Goal: Task Accomplishment & Management: Manage account settings

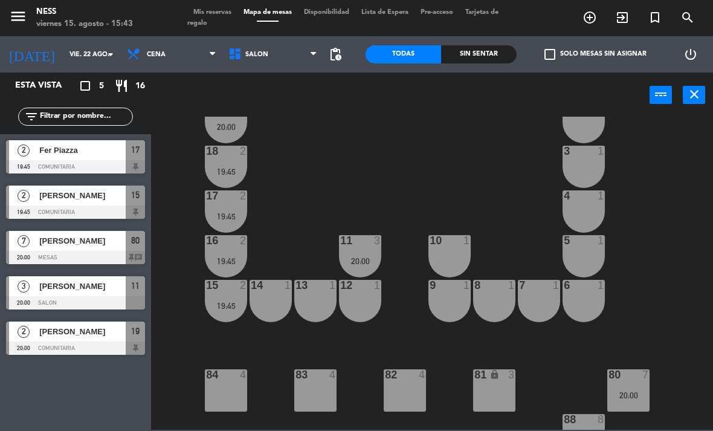
scroll to position [109, 0]
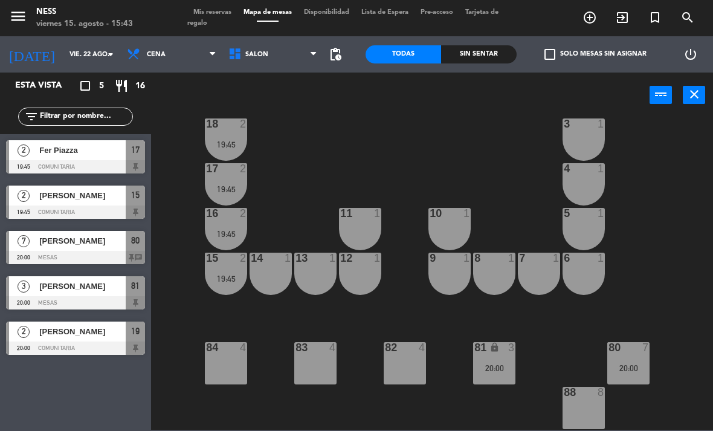
click at [76, 45] on input "vie. 22 ago." at bounding box center [107, 55] width 89 height 20
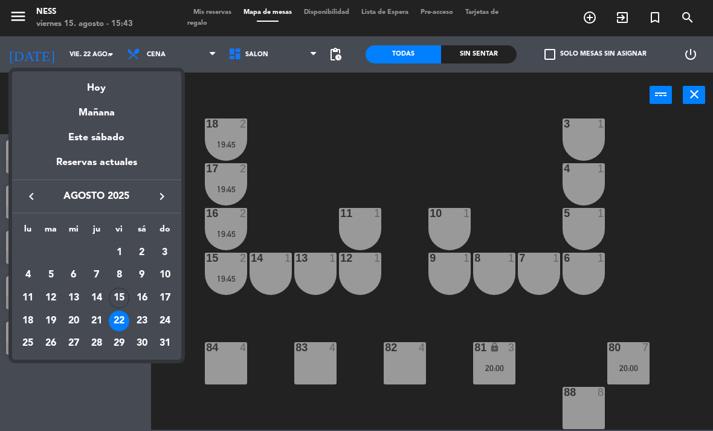
click at [94, 88] on div "Hoy" at bounding box center [96, 83] width 169 height 25
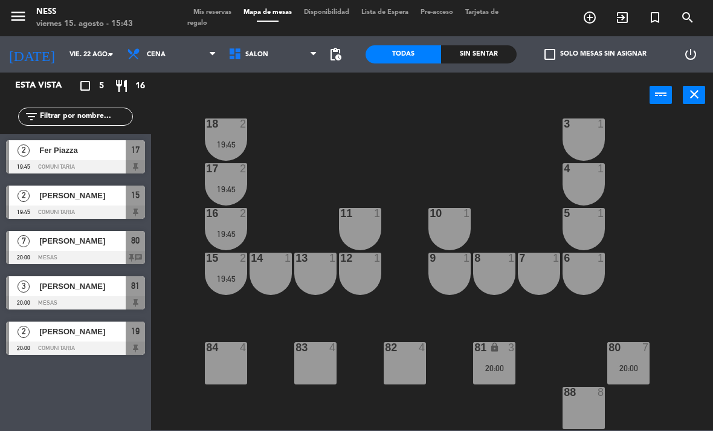
type input "vie. 15 ago."
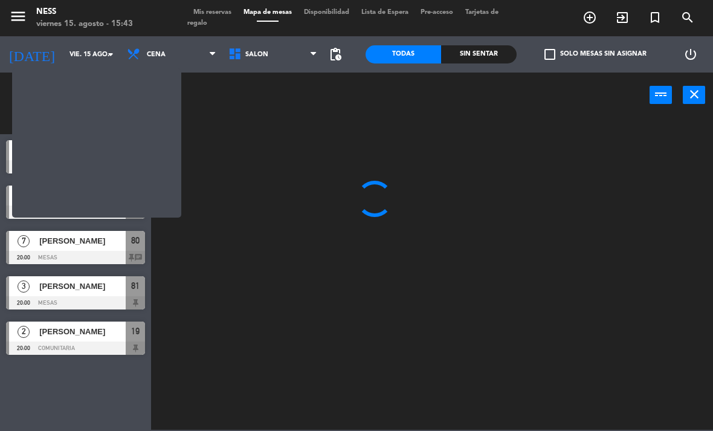
scroll to position [0, 0]
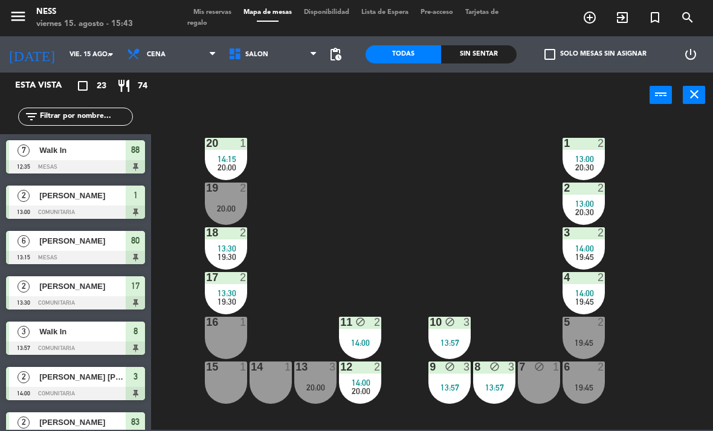
click at [241, 147] on div "1" at bounding box center [243, 143] width 7 height 11
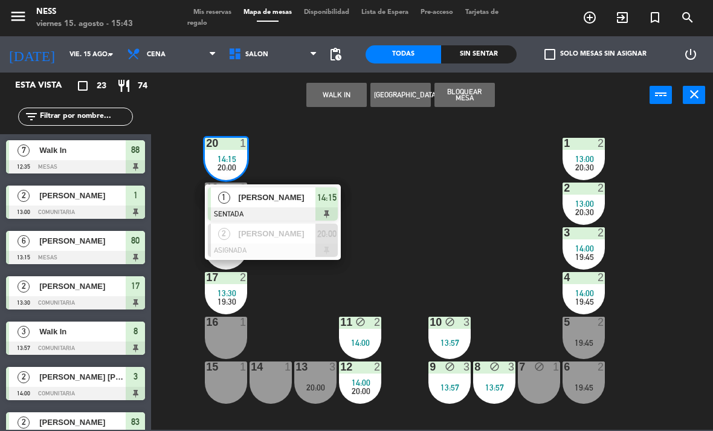
click at [291, 193] on span "[PERSON_NAME]" at bounding box center [277, 197] width 77 height 13
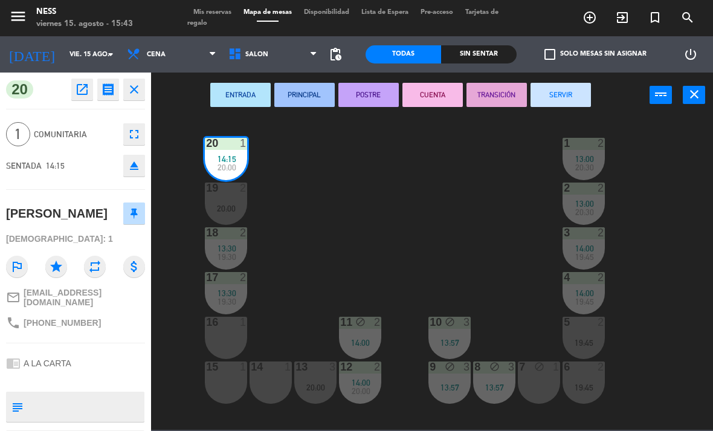
click at [561, 92] on button "SERVIR" at bounding box center [561, 95] width 60 height 24
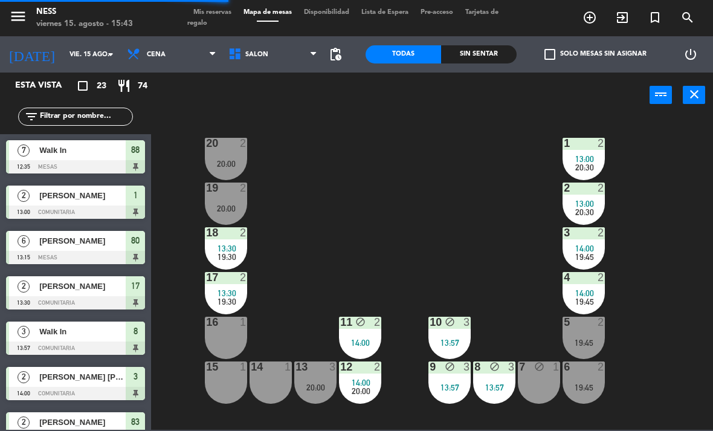
click at [231, 227] on div at bounding box center [226, 232] width 20 height 11
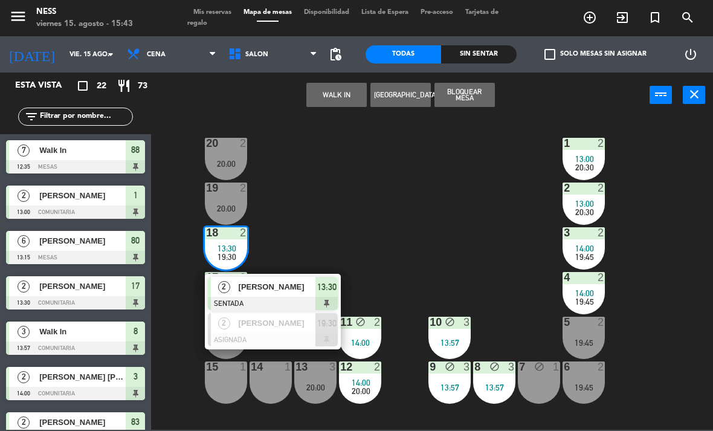
click at [307, 286] on span "[PERSON_NAME]" at bounding box center [277, 286] width 77 height 13
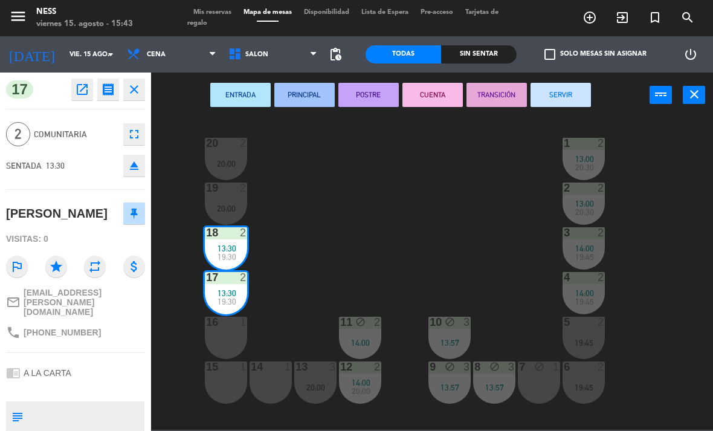
click at [579, 95] on button "SERVIR" at bounding box center [561, 95] width 60 height 24
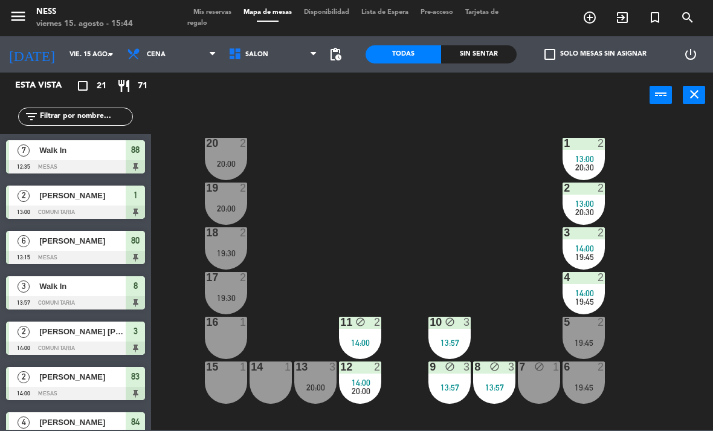
click at [361, 333] on div "11 block 2 14:00" at bounding box center [360, 338] width 42 height 42
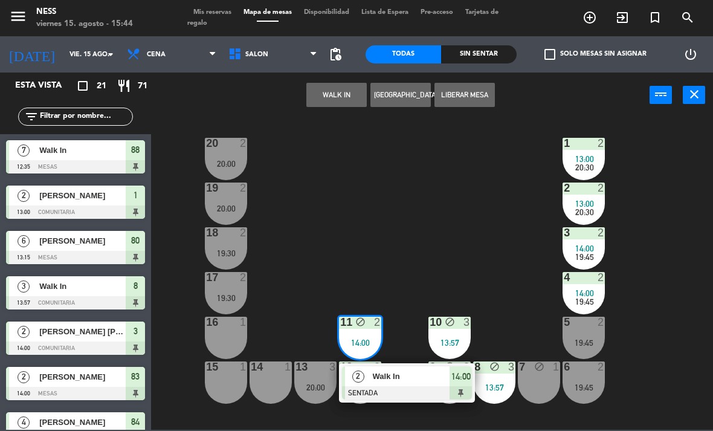
click at [381, 370] on span "Walk In" at bounding box center [411, 376] width 77 height 13
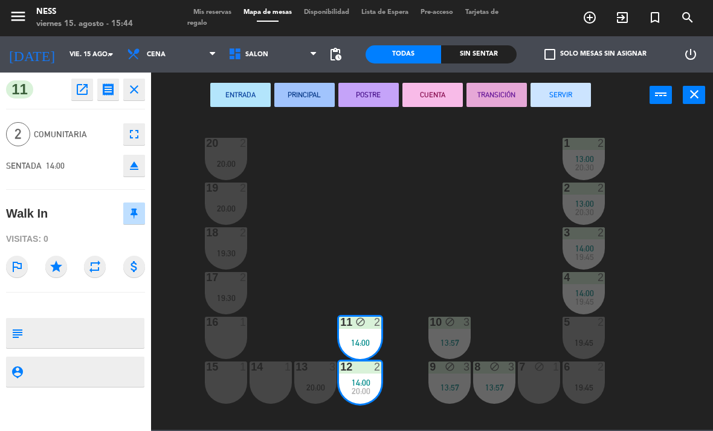
click at [557, 97] on button "SERVIR" at bounding box center [561, 95] width 60 height 24
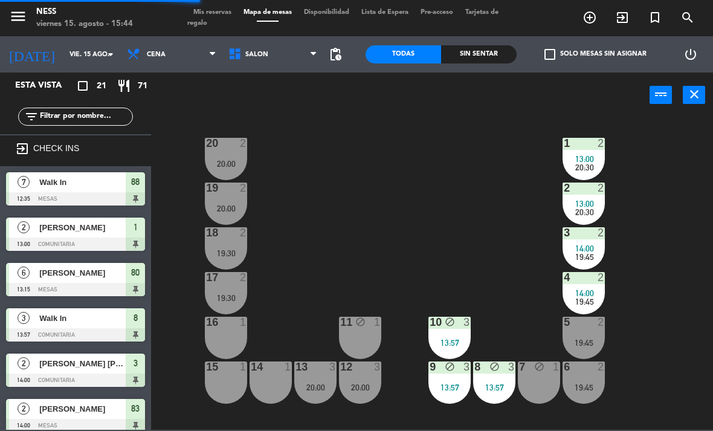
click at [457, 346] on div "13:57" at bounding box center [449, 342] width 42 height 8
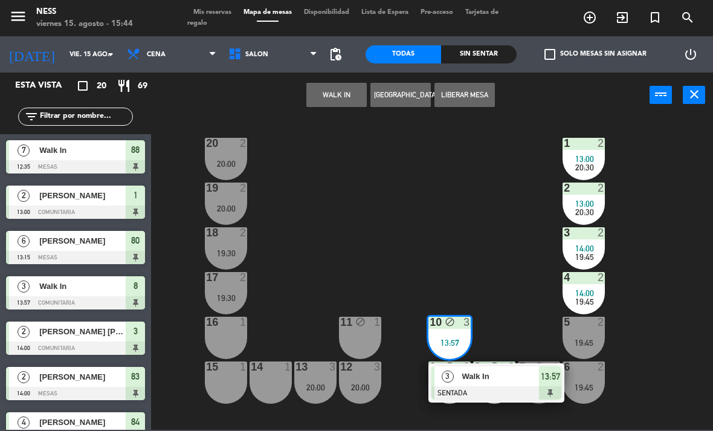
click at [512, 370] on span "Walk In" at bounding box center [500, 376] width 77 height 13
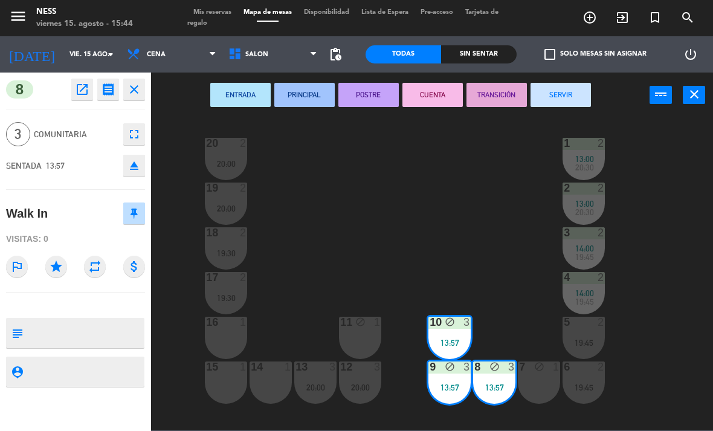
click at [564, 91] on button "SERVIR" at bounding box center [561, 95] width 60 height 24
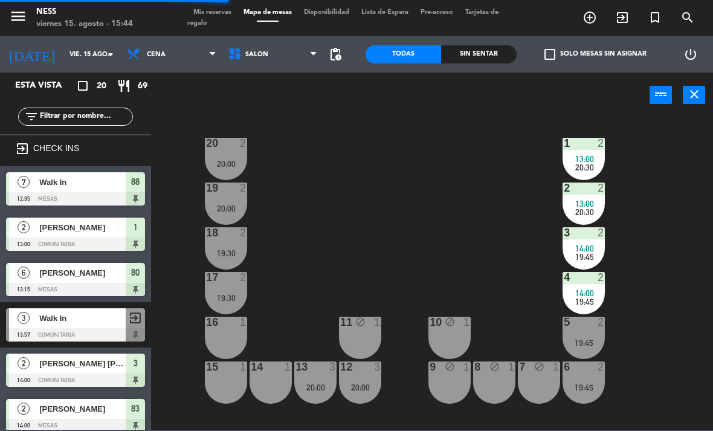
click at [593, 239] on div "3 2" at bounding box center [584, 233] width 42 height 12
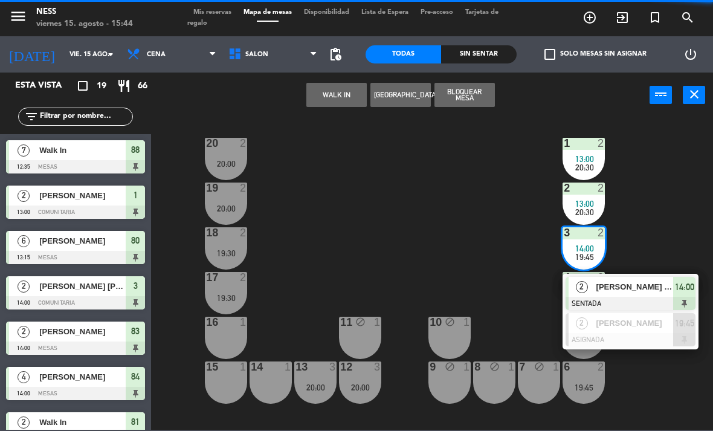
click at [644, 288] on span "[PERSON_NAME] [PERSON_NAME]" at bounding box center [634, 286] width 77 height 13
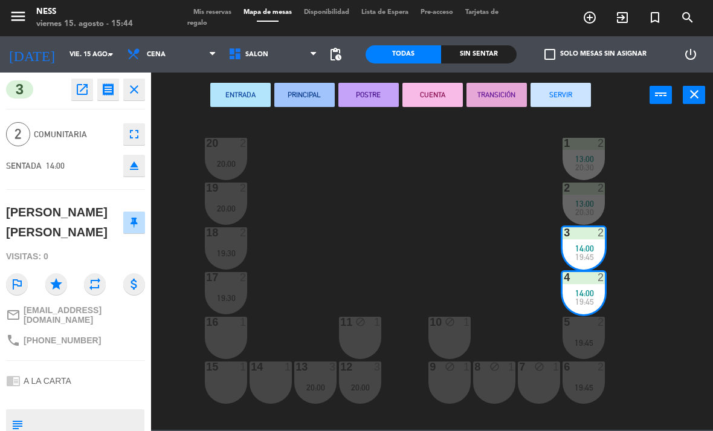
click at [575, 98] on button "SERVIR" at bounding box center [561, 95] width 60 height 24
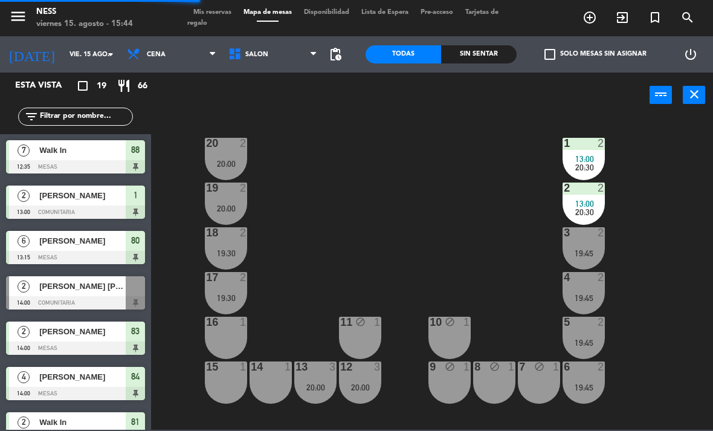
click at [596, 194] on div "2 2" at bounding box center [584, 188] width 42 height 12
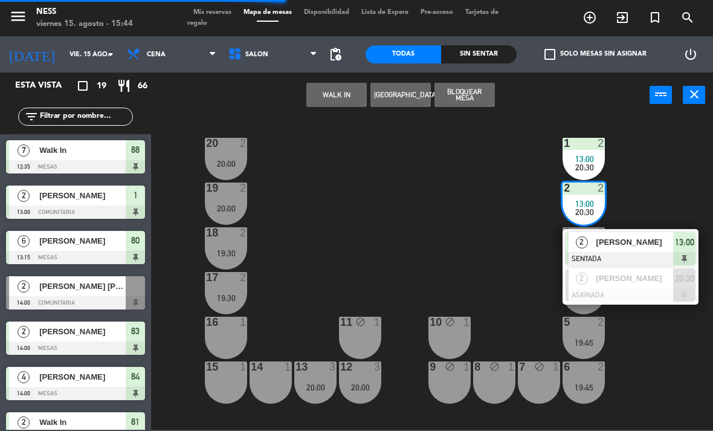
click at [636, 253] on div at bounding box center [631, 258] width 130 height 13
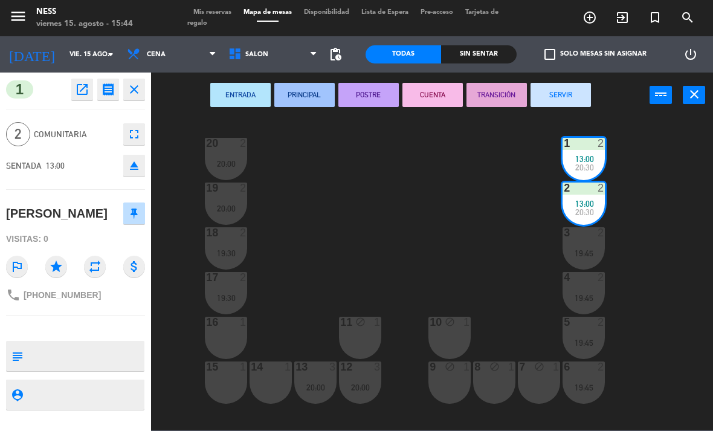
click at [578, 85] on button "SERVIR" at bounding box center [561, 95] width 60 height 24
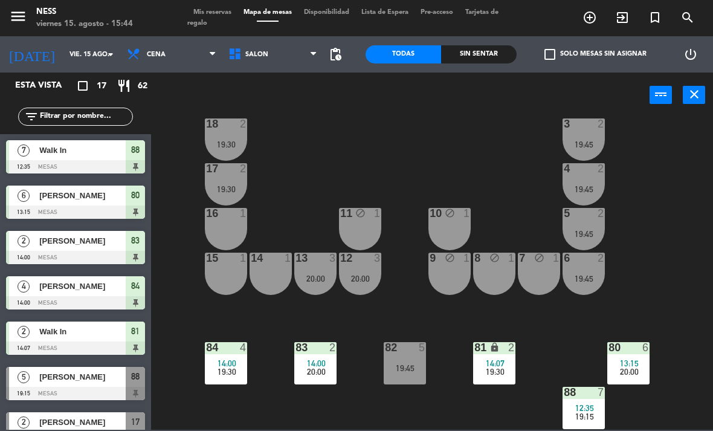
scroll to position [109, 0]
click at [317, 353] on div "83 2" at bounding box center [315, 348] width 42 height 12
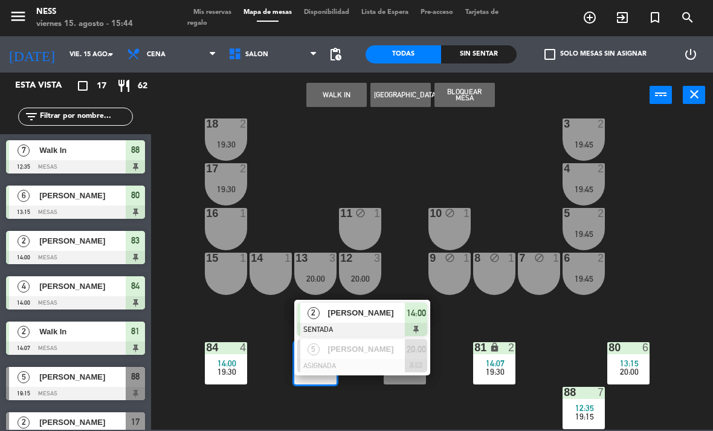
click at [370, 312] on span "[PERSON_NAME]" at bounding box center [366, 312] width 77 height 13
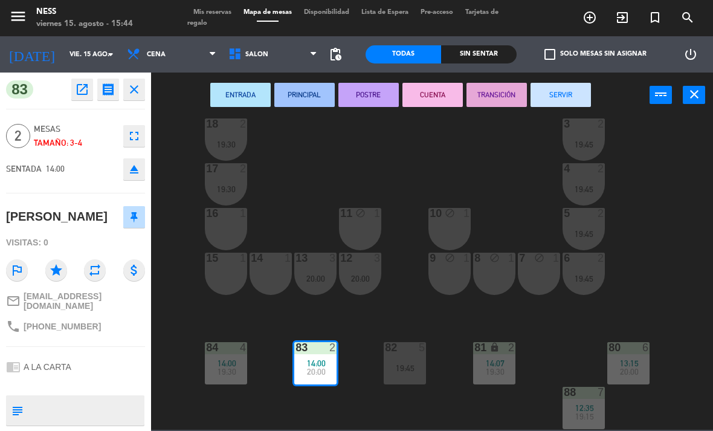
click at [563, 98] on button "SERVIR" at bounding box center [561, 95] width 60 height 24
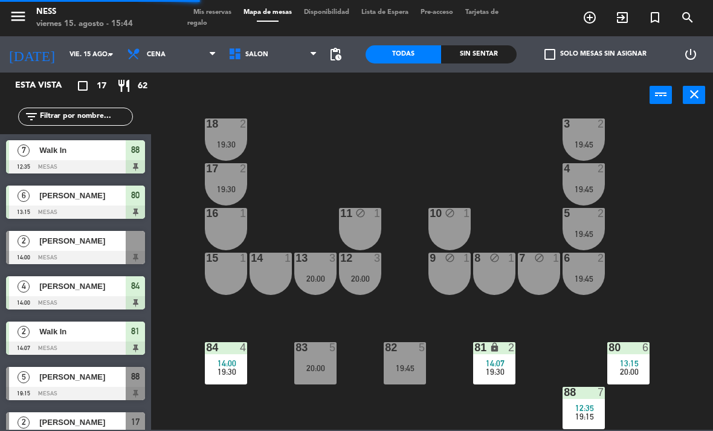
click at [228, 352] on div at bounding box center [226, 347] width 20 height 11
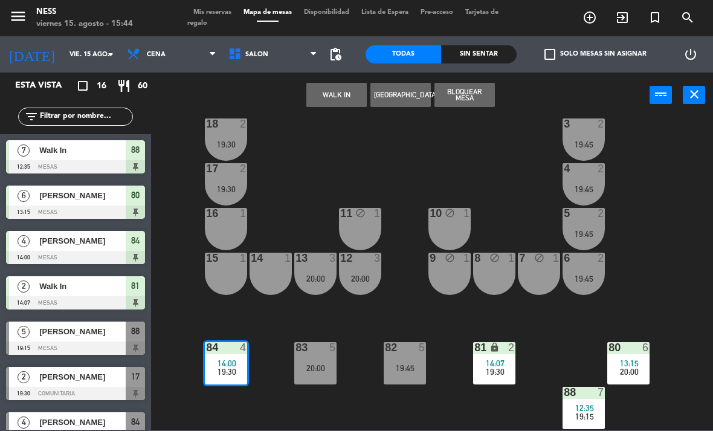
click at [286, 331] on div "20 2 20:00 1 2 20:30 19 2 20:00 2 2 20:30 18 2 19:30 3 2 19:45 17 2 19:30 4 2 1…" at bounding box center [435, 273] width 555 height 313
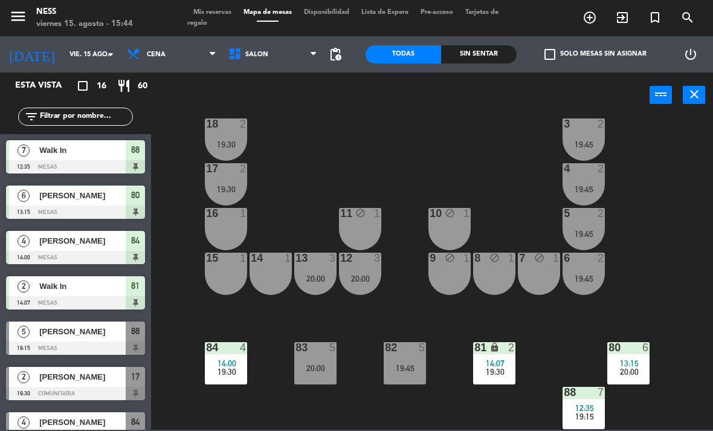
click at [238, 350] on div "4" at bounding box center [246, 347] width 20 height 11
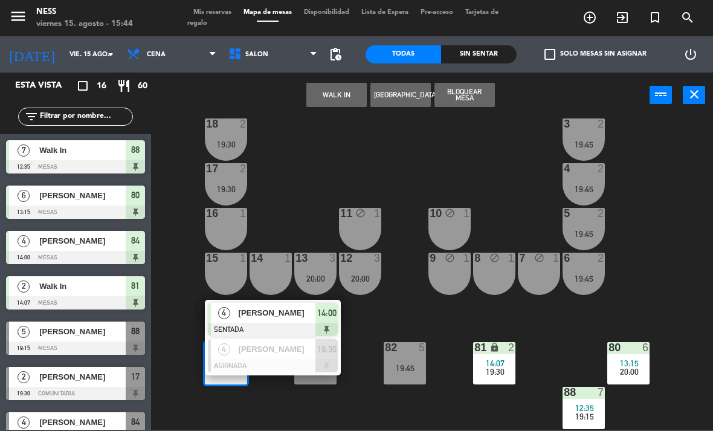
click at [292, 318] on span "[PERSON_NAME]" at bounding box center [277, 312] width 77 height 13
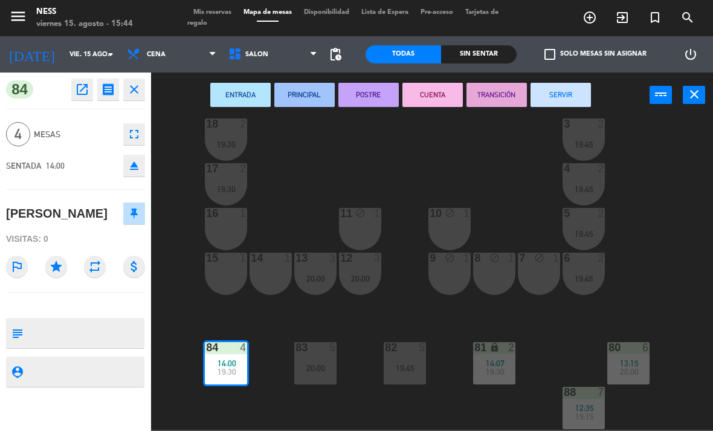
click at [573, 95] on button "SERVIR" at bounding box center [561, 95] width 60 height 24
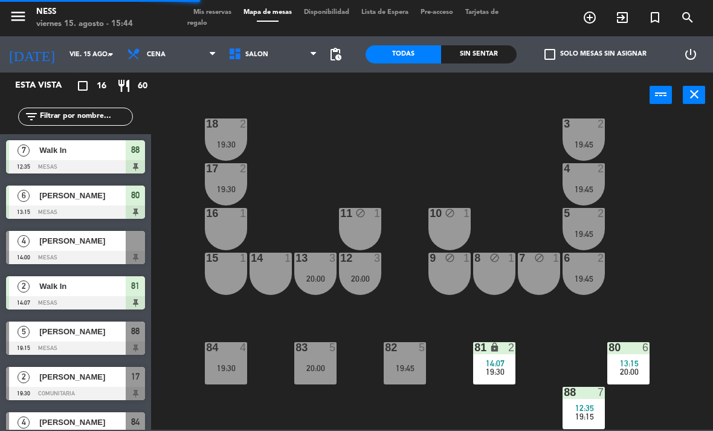
click at [503, 347] on div "lock" at bounding box center [495, 347] width 20 height 11
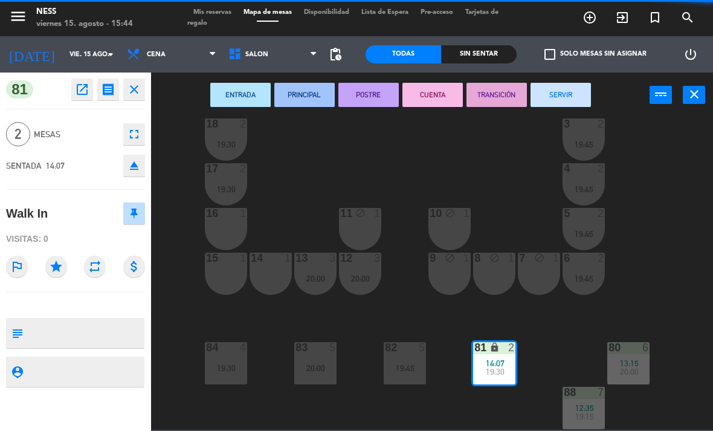
click at [575, 94] on button "SERVIR" at bounding box center [561, 95] width 60 height 24
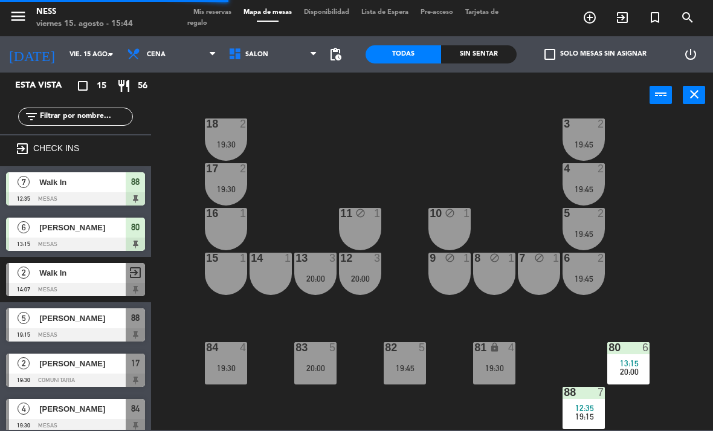
click at [598, 396] on div "7" at bounding box center [601, 392] width 7 height 11
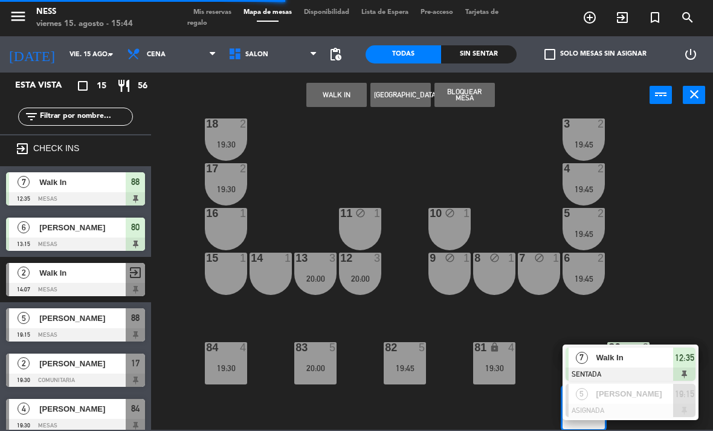
click at [630, 361] on span "Walk In" at bounding box center [634, 357] width 77 height 13
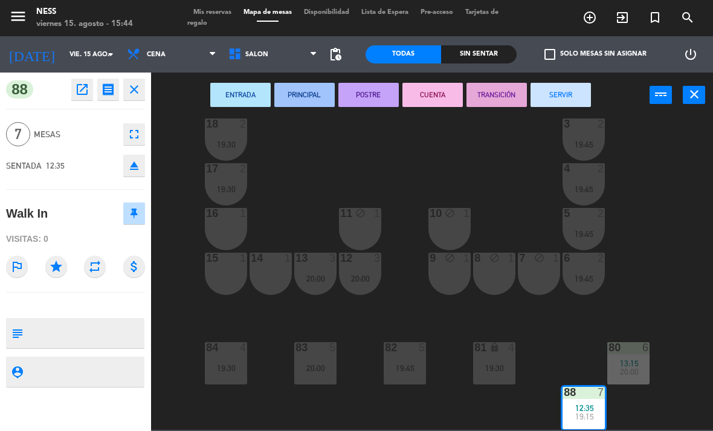
click at [571, 101] on button "SERVIR" at bounding box center [561, 95] width 60 height 24
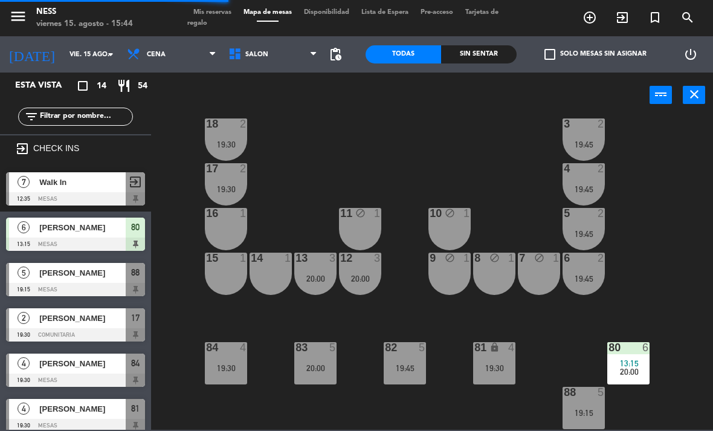
click at [645, 355] on div "80 6 13:15 20:00" at bounding box center [628, 363] width 42 height 42
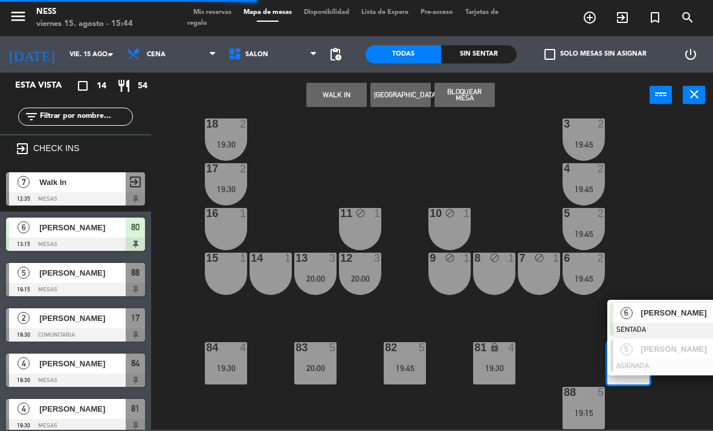
click at [685, 311] on span "[PERSON_NAME]" at bounding box center [679, 312] width 77 height 13
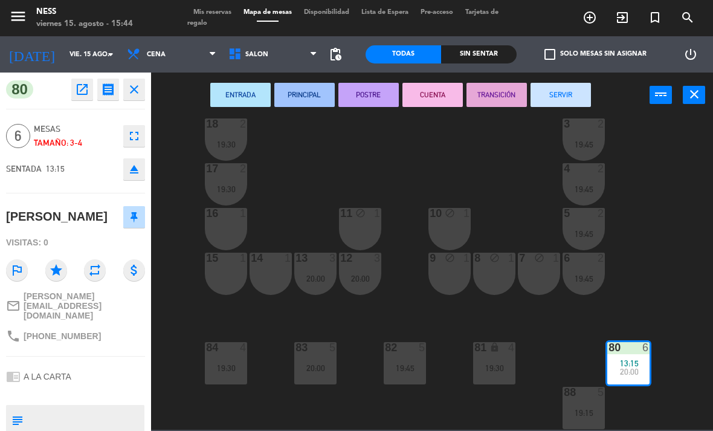
click at [566, 89] on button "SERVIR" at bounding box center [561, 95] width 60 height 24
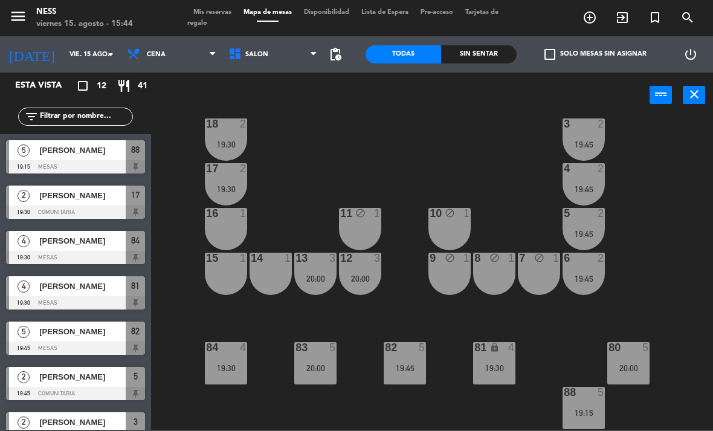
click at [605, 397] on div "5" at bounding box center [601, 392] width 7 height 11
click at [712, 247] on div "20 2 20:00 1 2 20:30 19 2 20:00 2 2 20:30 18 2 19:30 3 2 19:45 17 2 19:30 4 2 1…" at bounding box center [435, 273] width 555 height 313
click at [703, 256] on div "20 2 20:00 1 2 20:30 19 2 20:00 2 2 20:30 18 2 19:30 3 2 19:45 17 2 19:30 4 2 1…" at bounding box center [435, 273] width 555 height 313
click at [627, 378] on div "80 5 20:00" at bounding box center [628, 363] width 42 height 42
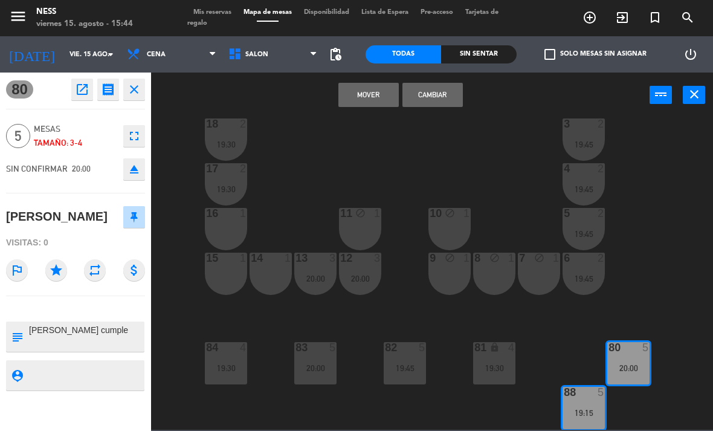
click at [443, 103] on button "Cambiar" at bounding box center [432, 95] width 60 height 24
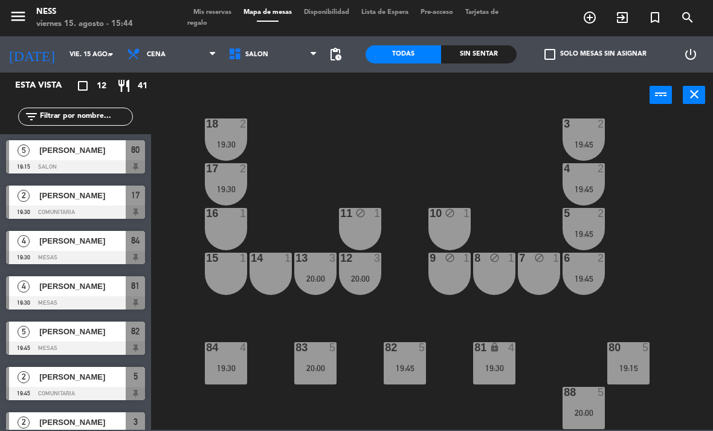
scroll to position [0, 0]
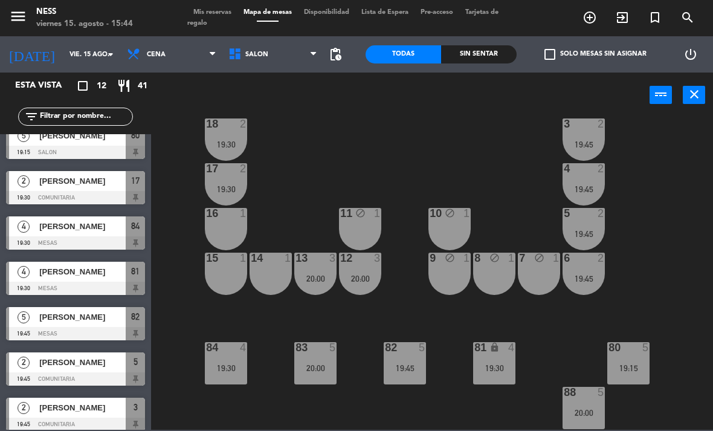
click at [600, 401] on div "88 5 20:00" at bounding box center [584, 408] width 42 height 42
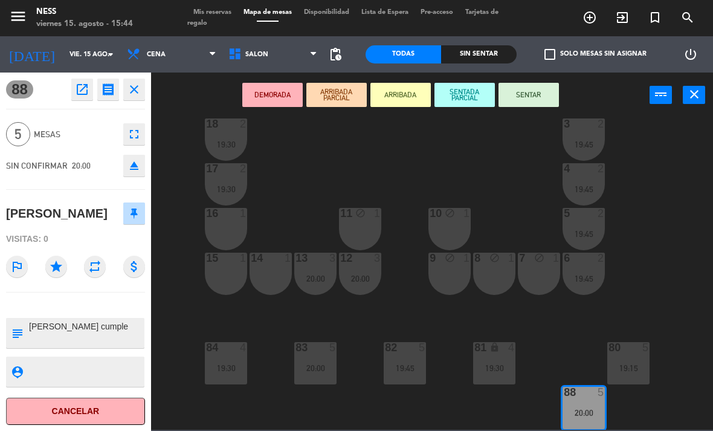
click at [76, 94] on icon "open_in_new" at bounding box center [82, 89] width 15 height 15
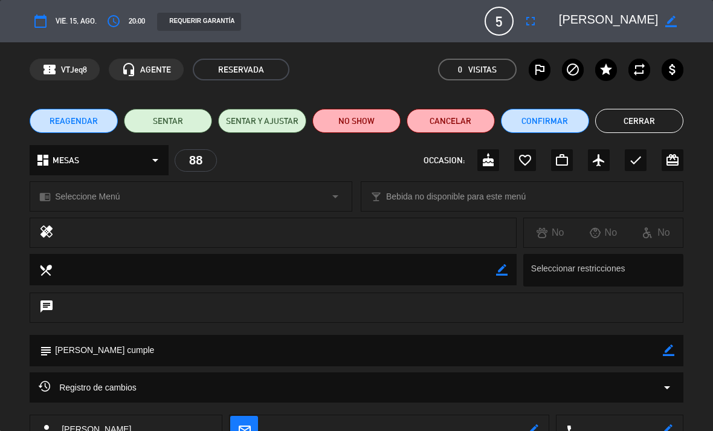
click at [537, 22] on icon "fullscreen" at bounding box center [530, 21] width 15 height 15
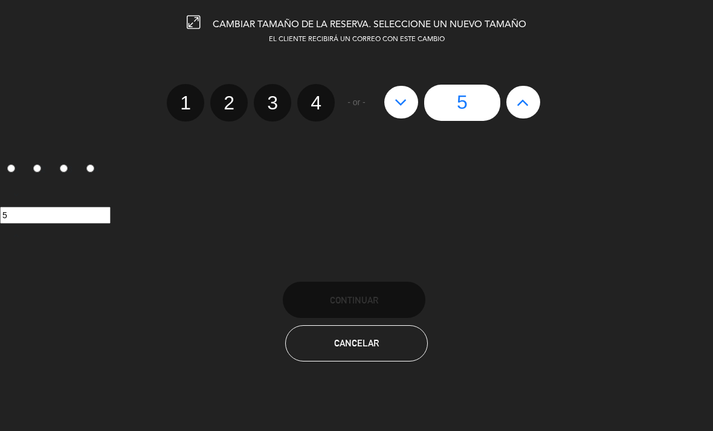
click at [530, 100] on button at bounding box center [523, 102] width 34 height 33
type input "6"
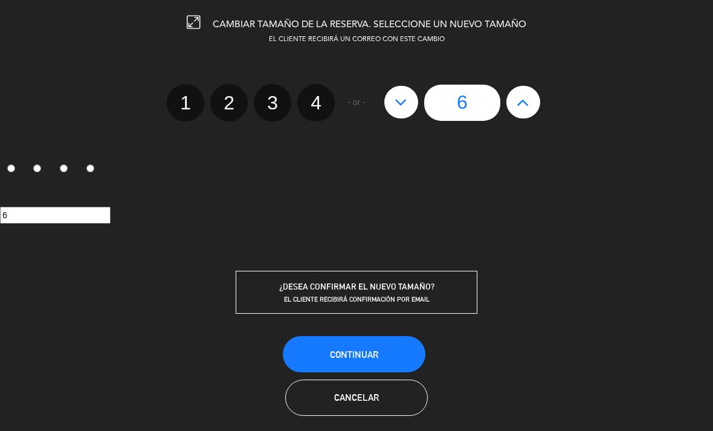
click at [401, 353] on button "Continuar" at bounding box center [354, 354] width 143 height 36
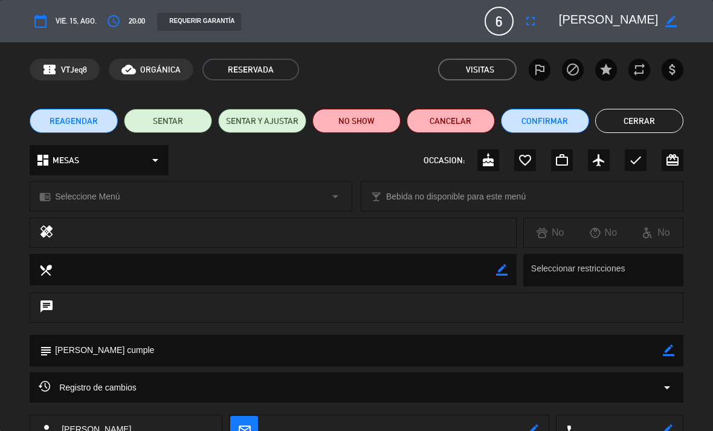
click at [657, 119] on button "Cerrar" at bounding box center [639, 121] width 88 height 24
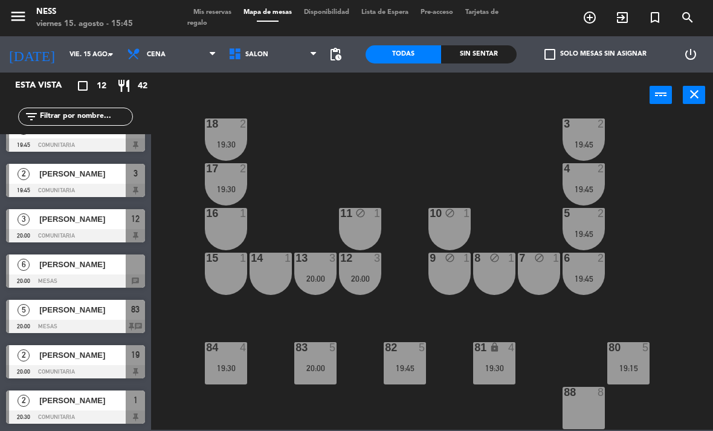
scroll to position [248, 0]
click at [239, 14] on span "Mapa de mesas" at bounding box center [267, 12] width 60 height 7
click at [221, 16] on span "Mis reservas" at bounding box center [212, 12] width 50 height 7
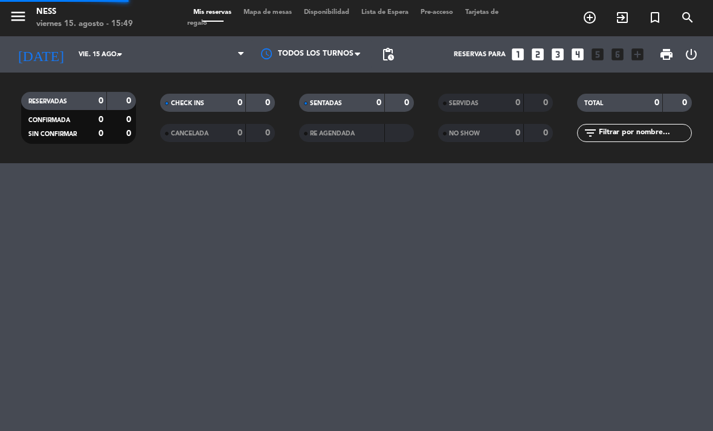
click at [224, 41] on span at bounding box center [190, 54] width 121 height 27
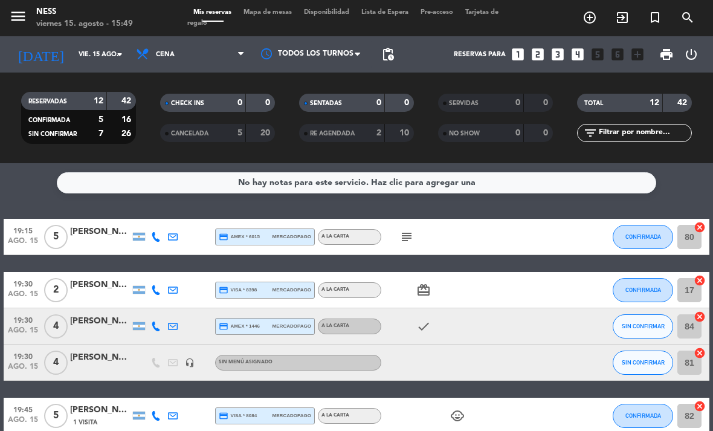
click at [286, 10] on span "Mapa de mesas" at bounding box center [267, 12] width 60 height 7
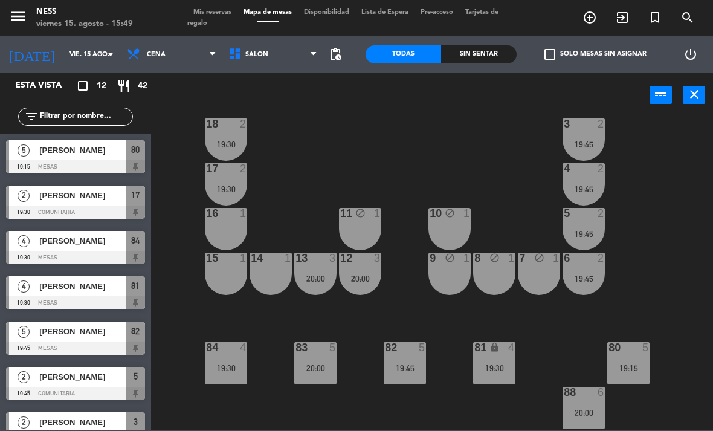
scroll to position [109, 0]
click at [96, 143] on div "[PERSON_NAME]" at bounding box center [82, 150] width 88 height 20
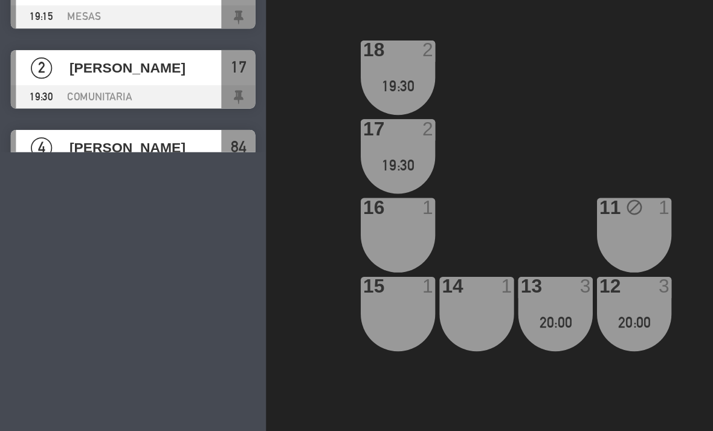
click at [91, 76] on span "[PERSON_NAME]" at bounding box center [82, 82] width 86 height 13
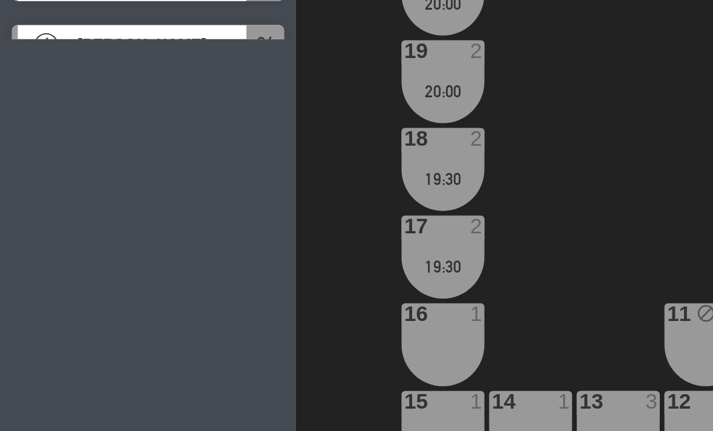
scroll to position [16, 0]
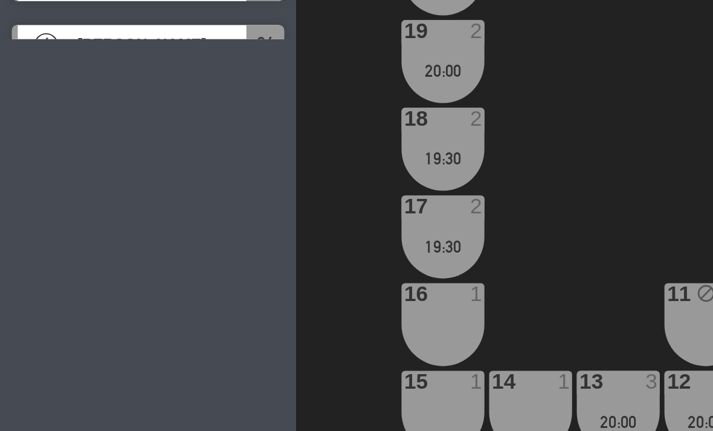
click at [309, 82] on div "20 2 20:00 1 2 20:30 19 2 20:00 2 2 20:30 18 2 19:30 3 2 19:45 17 2 19:30 4 2 1…" at bounding box center [435, 221] width 555 height 313
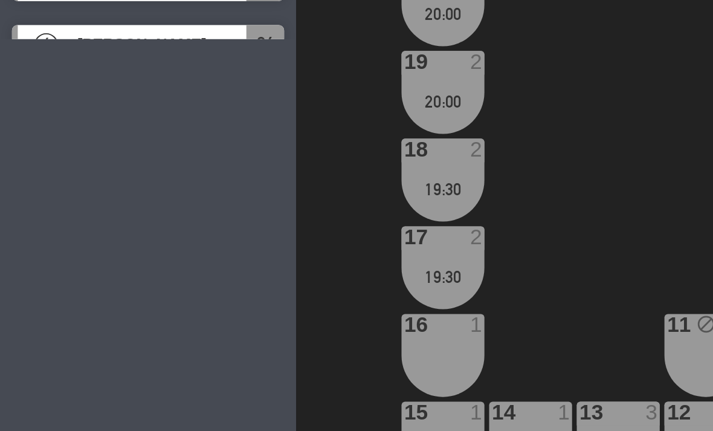
scroll to position [0, 0]
click at [286, 137] on div "20 2 20:00 1 2 20:30 19 2 20:00 2 2 20:30 18 2 19:30 3 2 19:45 17 2 19:30 4 2 1…" at bounding box center [435, 221] width 555 height 313
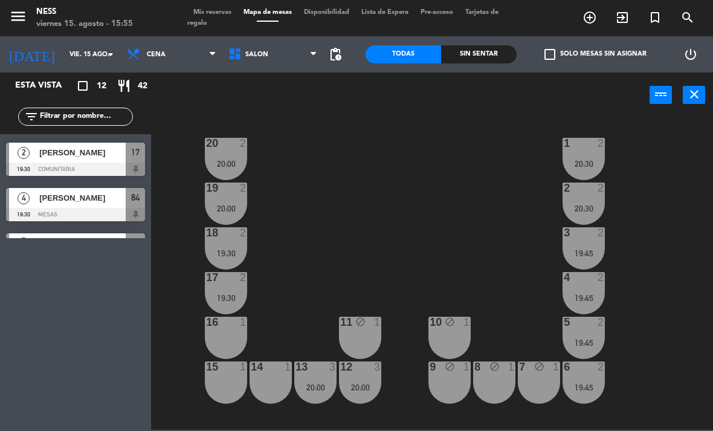
scroll to position [44, 0]
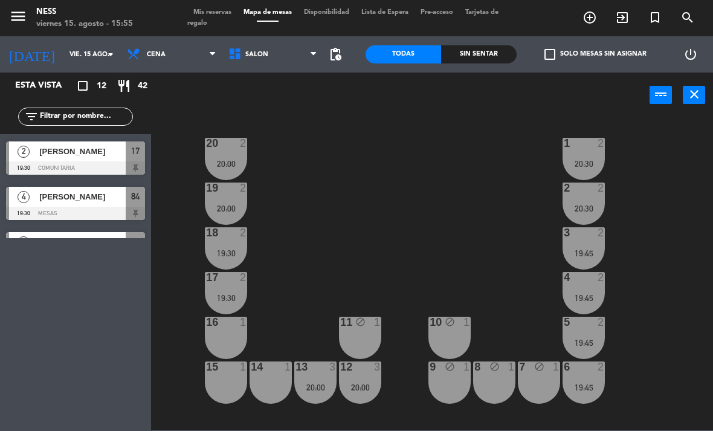
click at [69, 201] on span "[PERSON_NAME]" at bounding box center [82, 196] width 86 height 13
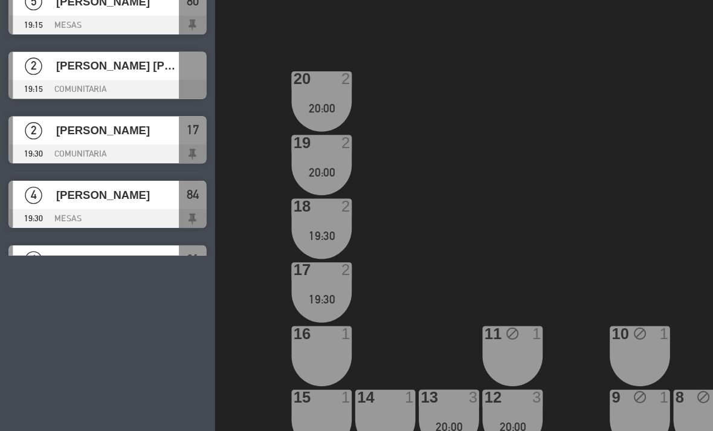
scroll to position [0, 0]
